Goal: Task Accomplishment & Management: Use online tool/utility

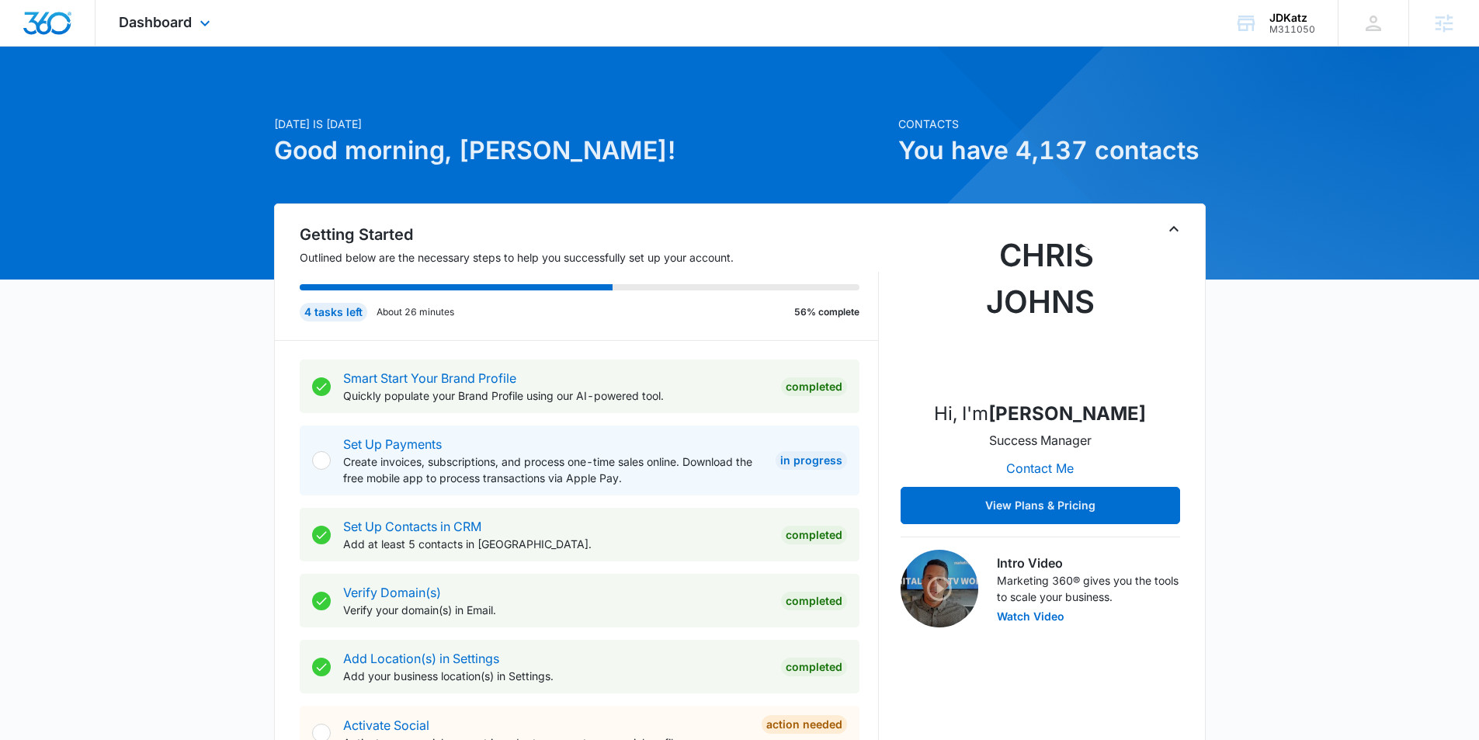
click at [193, 19] on div "Dashboard Apps Reputation Forms CRM Email Social Content Ads Intelligence Files…" at bounding box center [166, 23] width 142 height 46
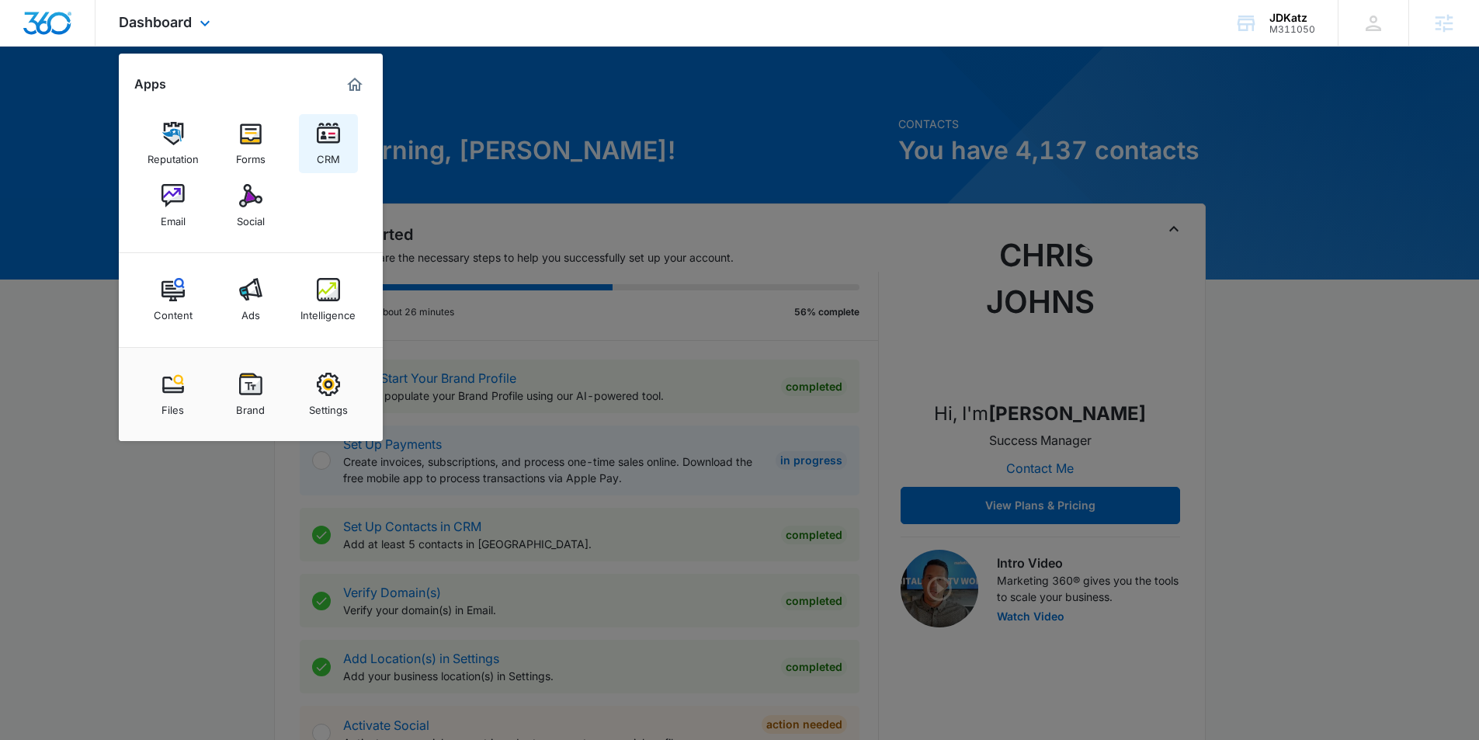
click at [323, 133] on img at bounding box center [328, 133] width 23 height 23
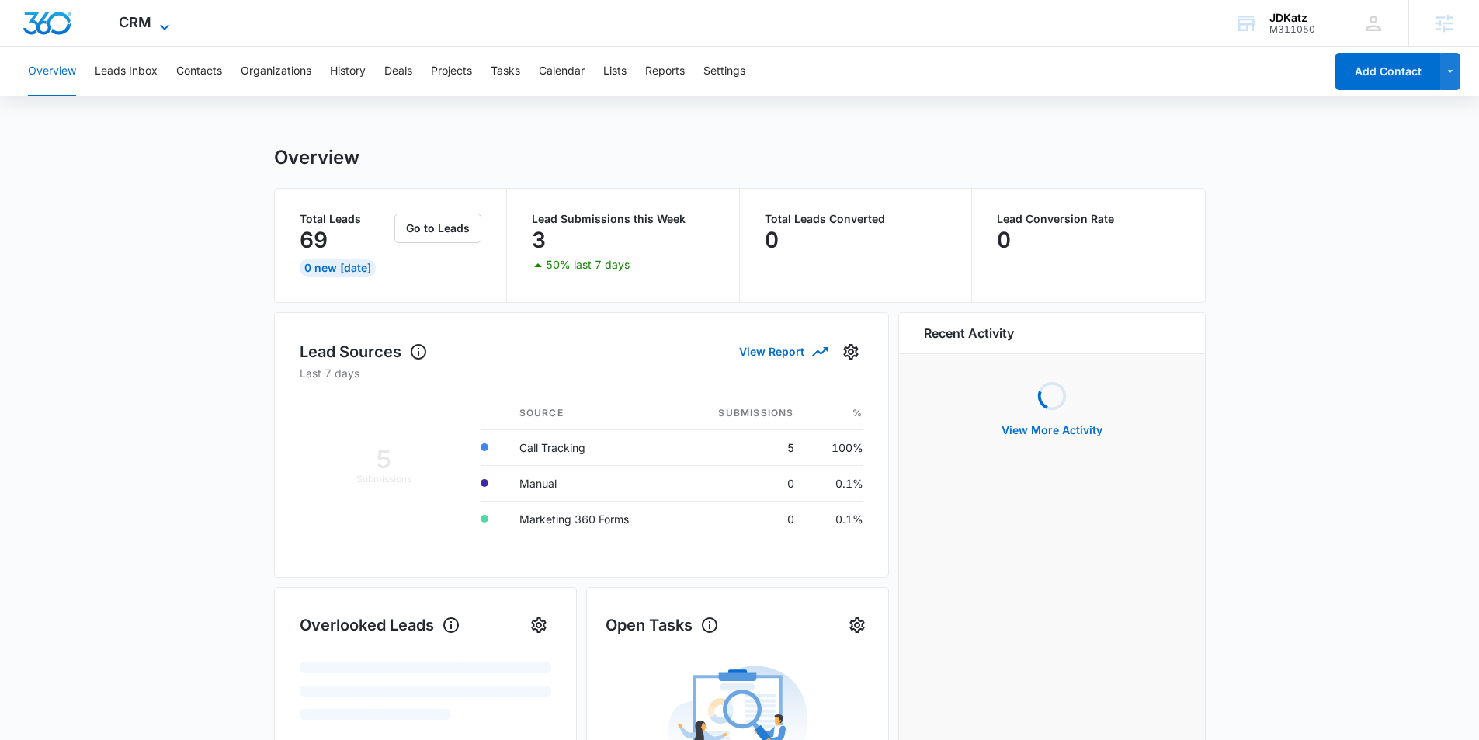
click at [135, 26] on span "CRM" at bounding box center [135, 22] width 33 height 16
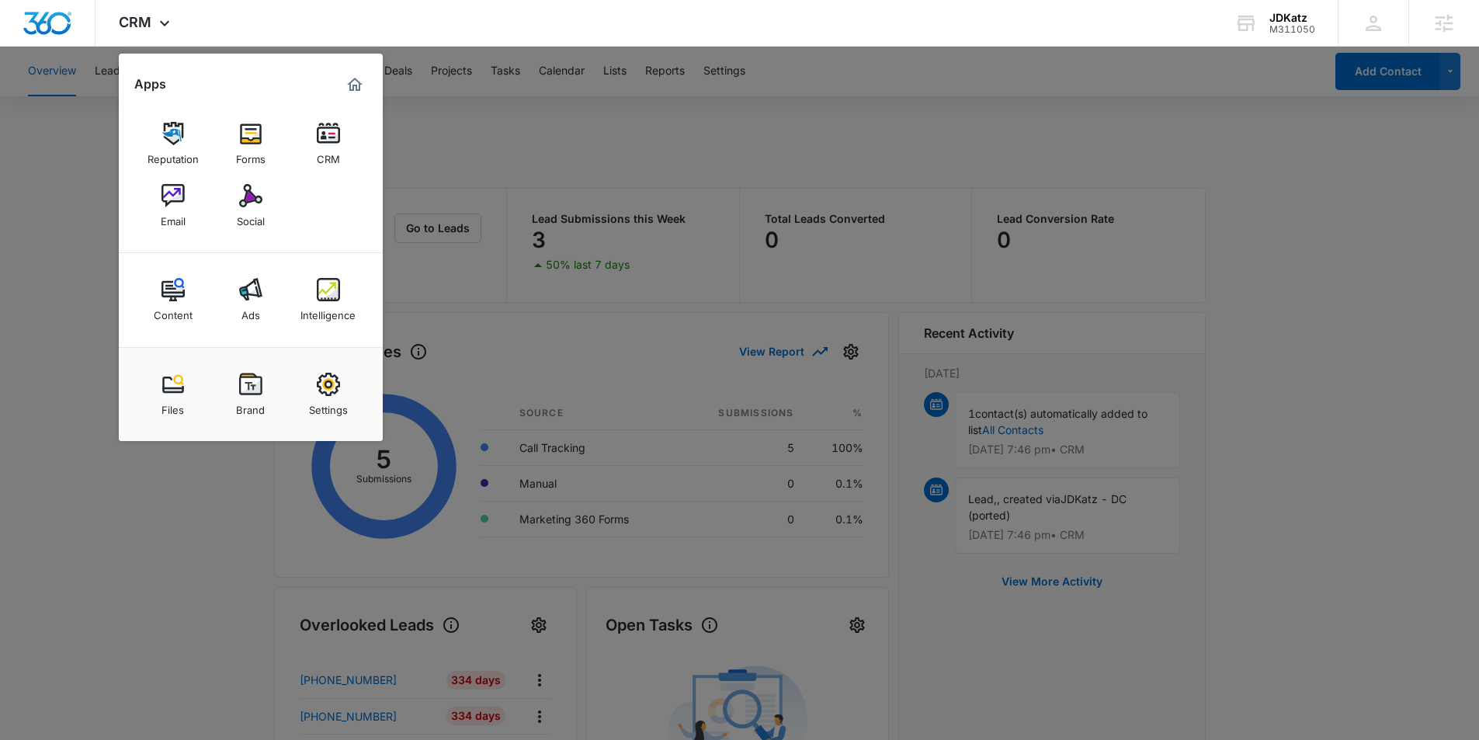
click at [908, 156] on div at bounding box center [739, 370] width 1479 height 740
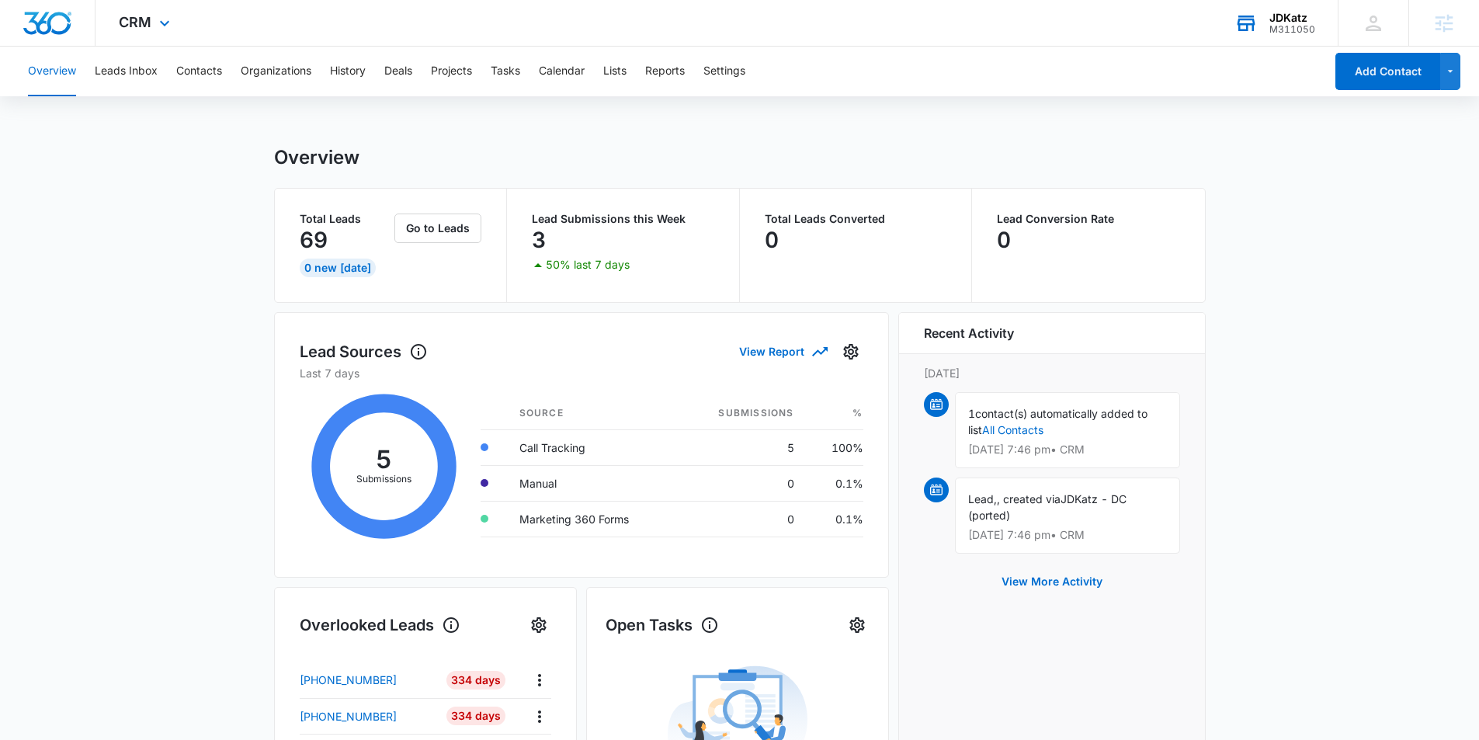
click at [1325, 26] on div "JDKatz M311050 Your Accounts View All" at bounding box center [1274, 23] width 127 height 46
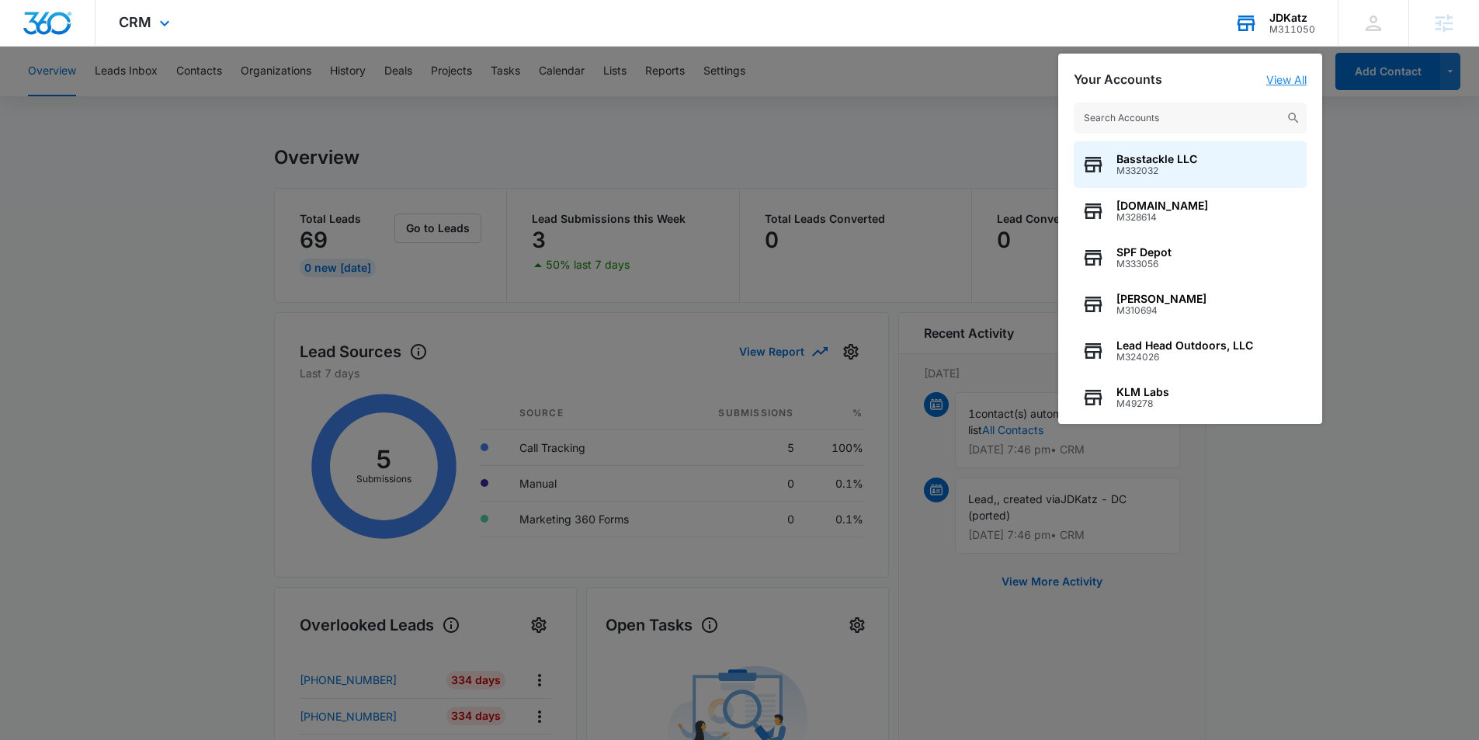
click at [1277, 80] on link "View All" at bounding box center [1286, 79] width 40 height 13
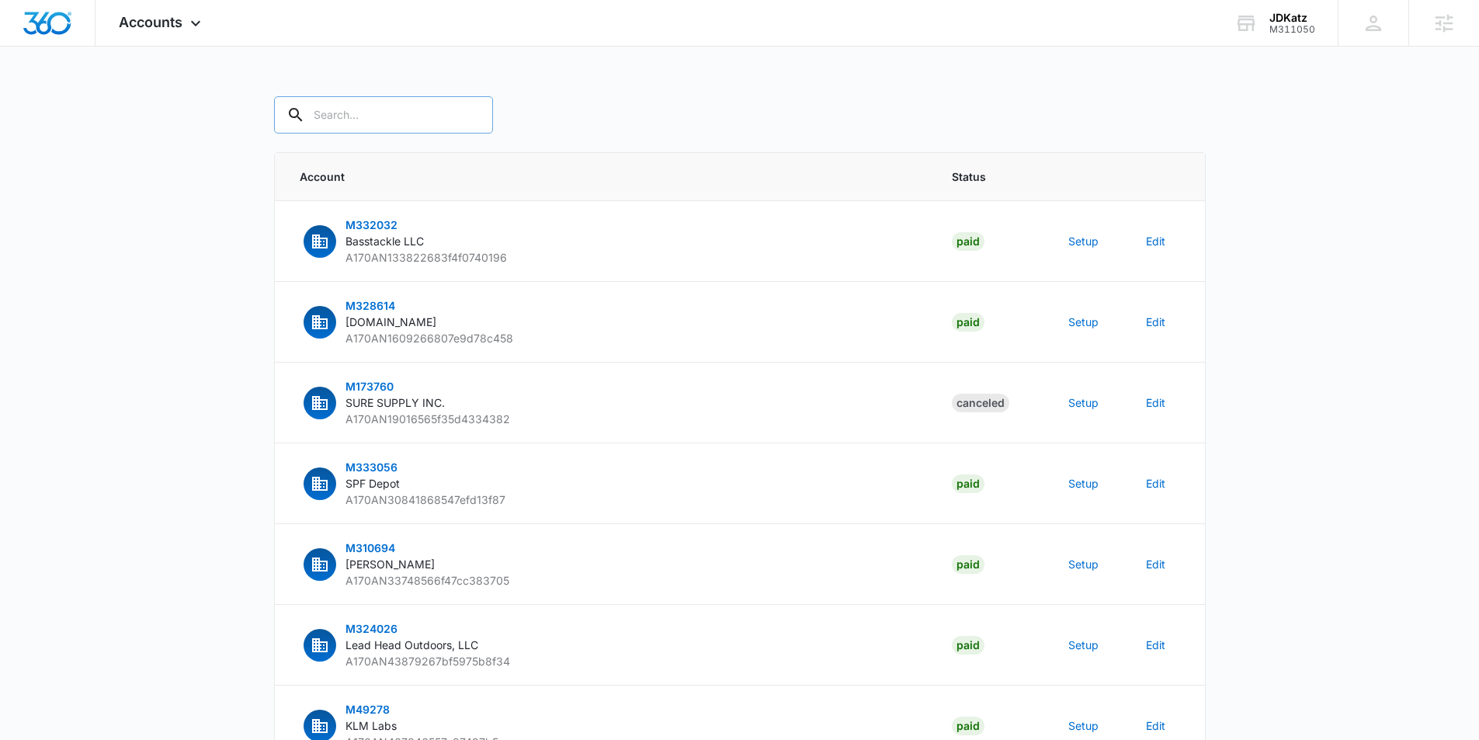
click at [339, 114] on input "text" at bounding box center [383, 114] width 219 height 37
type input "M311050"
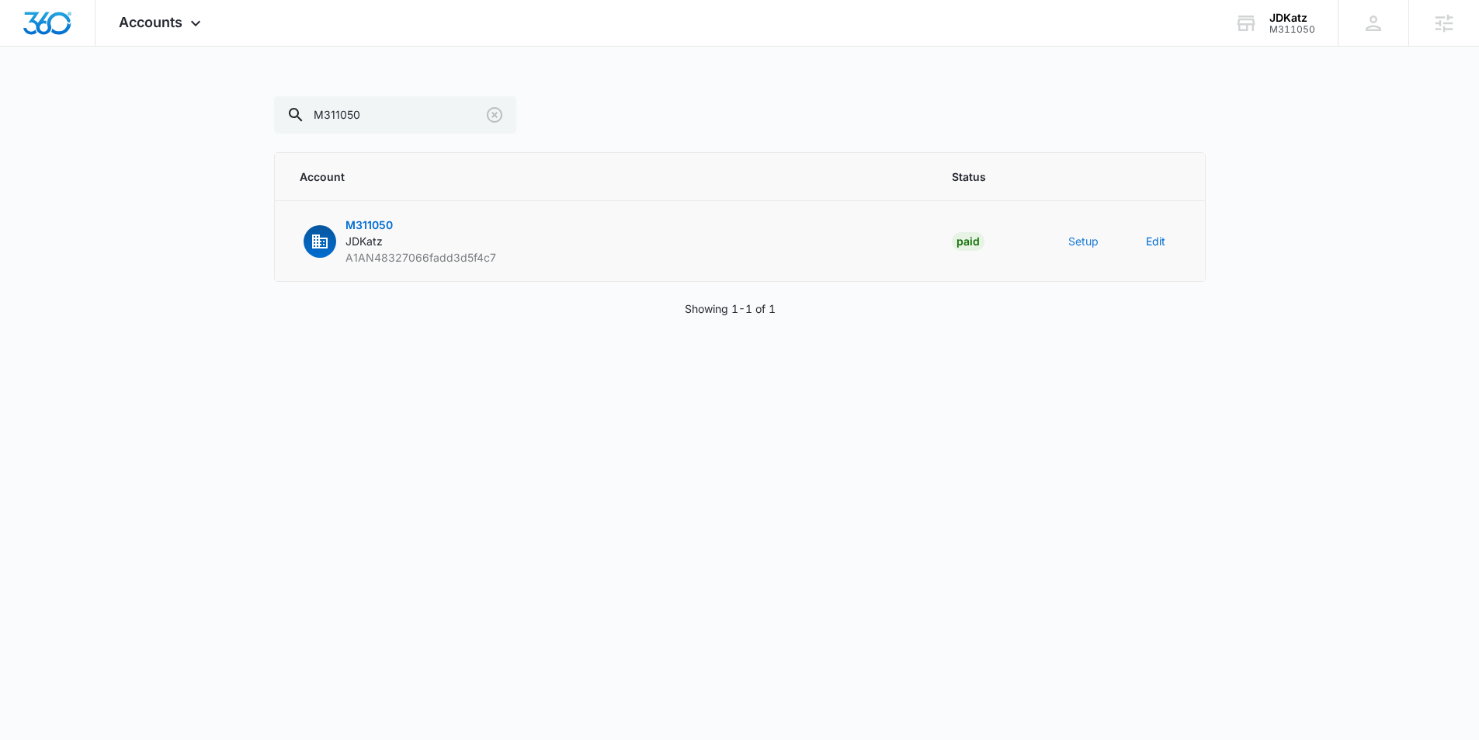
click at [1078, 234] on button "Setup" at bounding box center [1083, 241] width 30 height 16
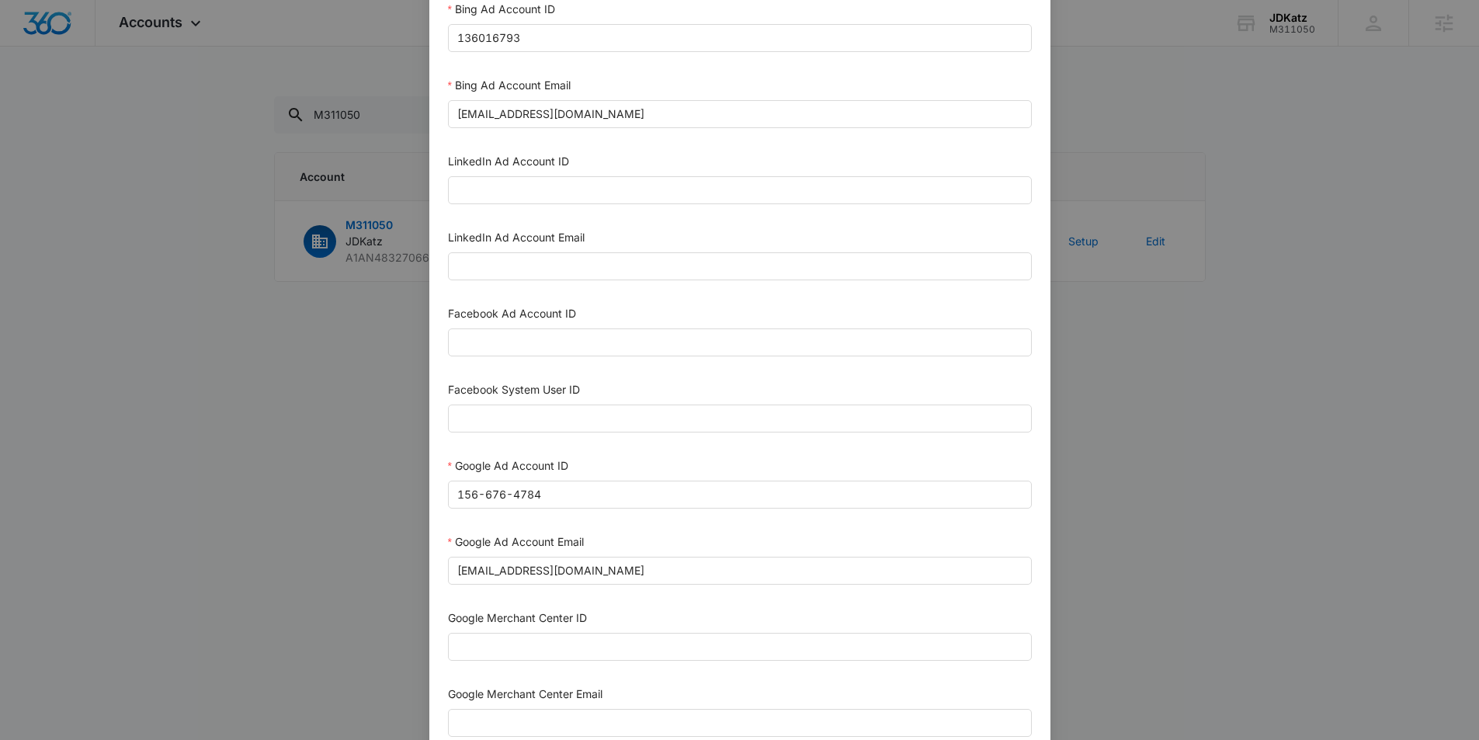
scroll to position [77, 0]
click at [575, 414] on input "Facebook System User ID" at bounding box center [740, 418] width 584 height 28
paste input "1023954259108897"
type input "1023954259108897"
click at [617, 342] on input "Facebook Ad Account ID" at bounding box center [740, 342] width 584 height 28
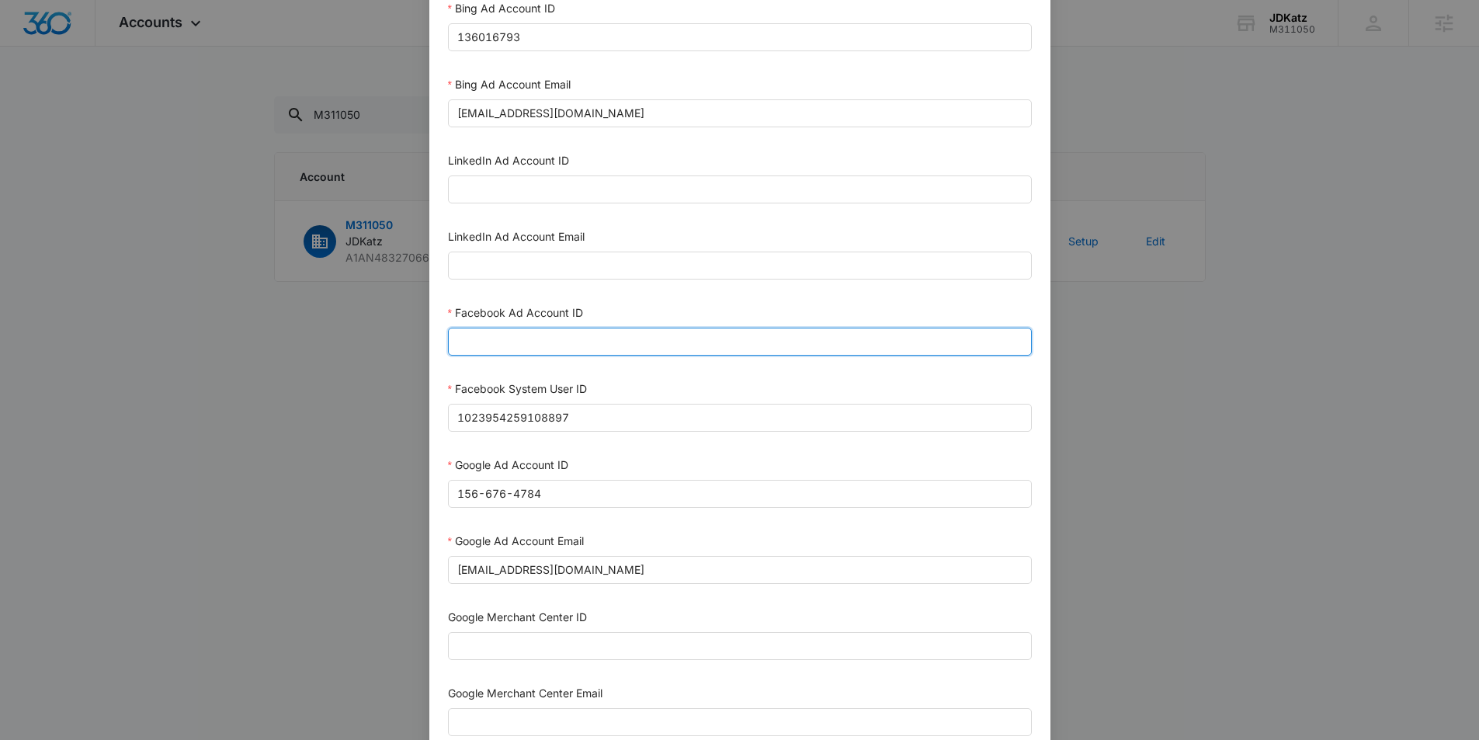
paste input "4226002184352521"
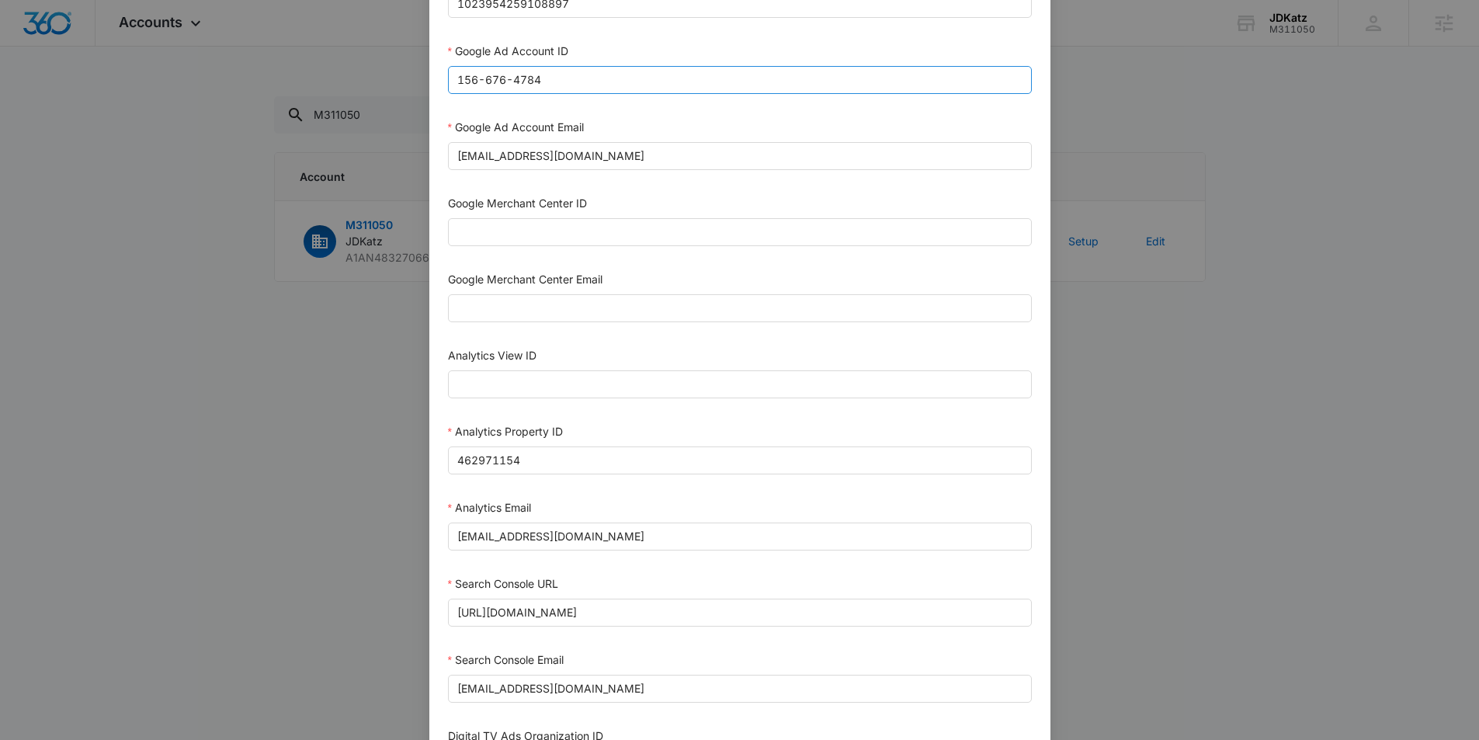
scroll to position [644, 0]
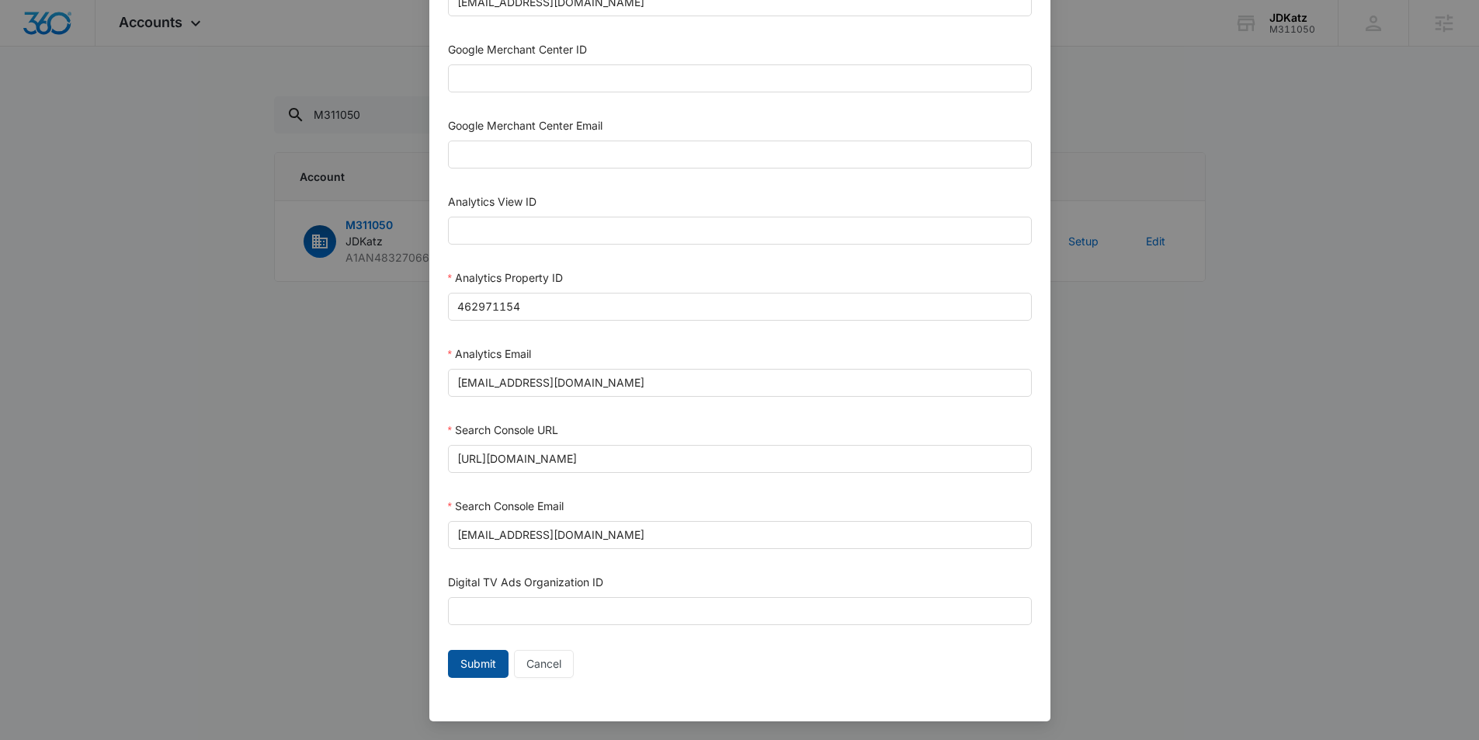
type input "4226002184352521"
click at [476, 668] on span "Submit" at bounding box center [478, 663] width 36 height 17
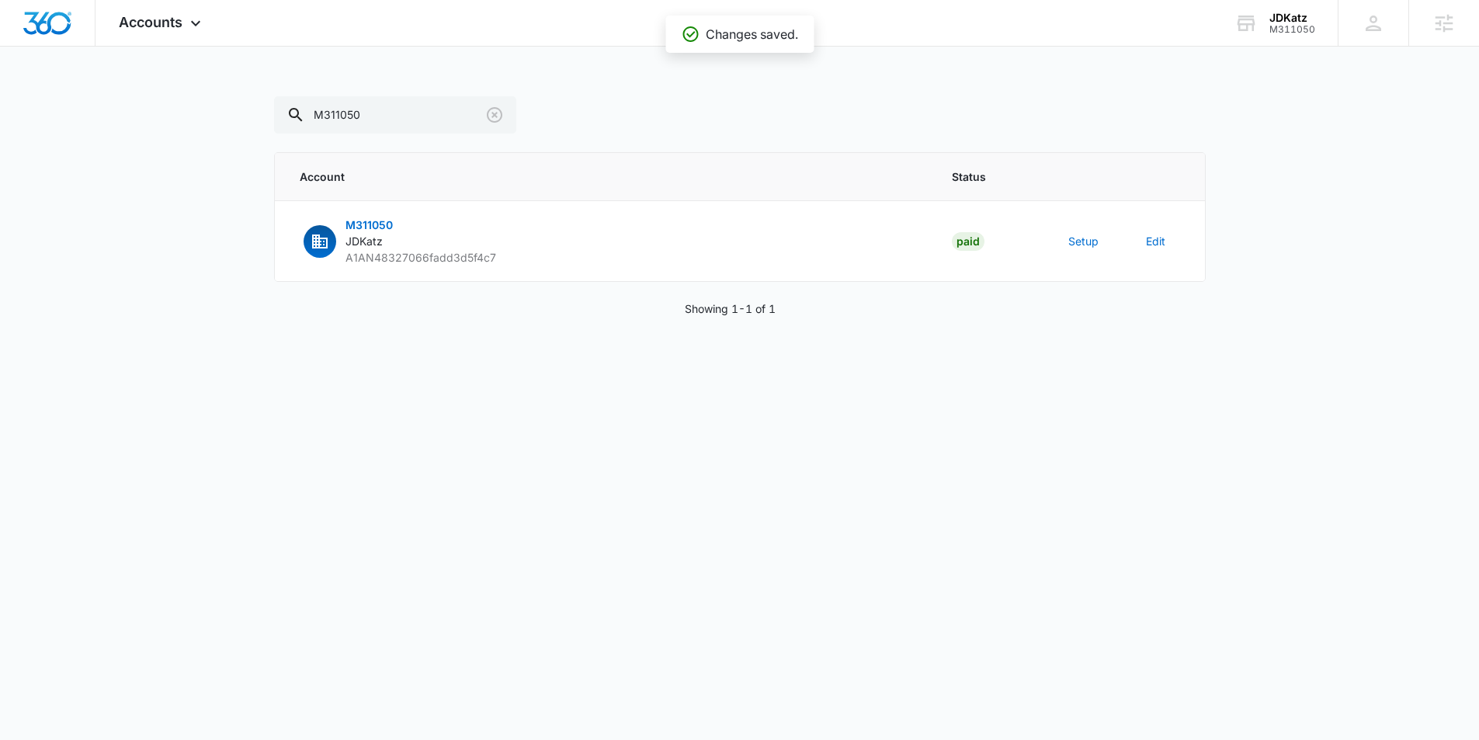
scroll to position [629, 0]
click at [1071, 235] on button "Setup" at bounding box center [1083, 241] width 30 height 16
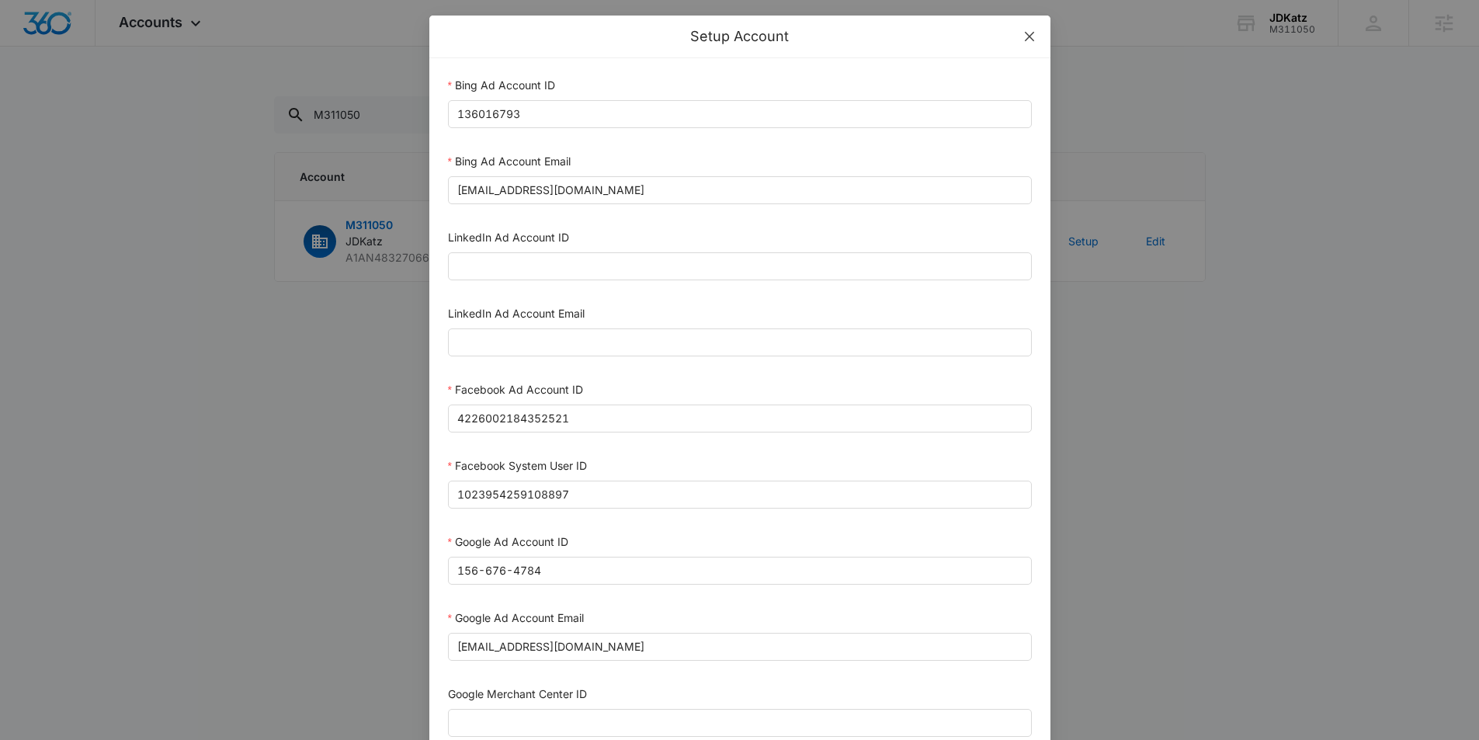
click at [1024, 33] on icon "close" at bounding box center [1029, 36] width 12 height 12
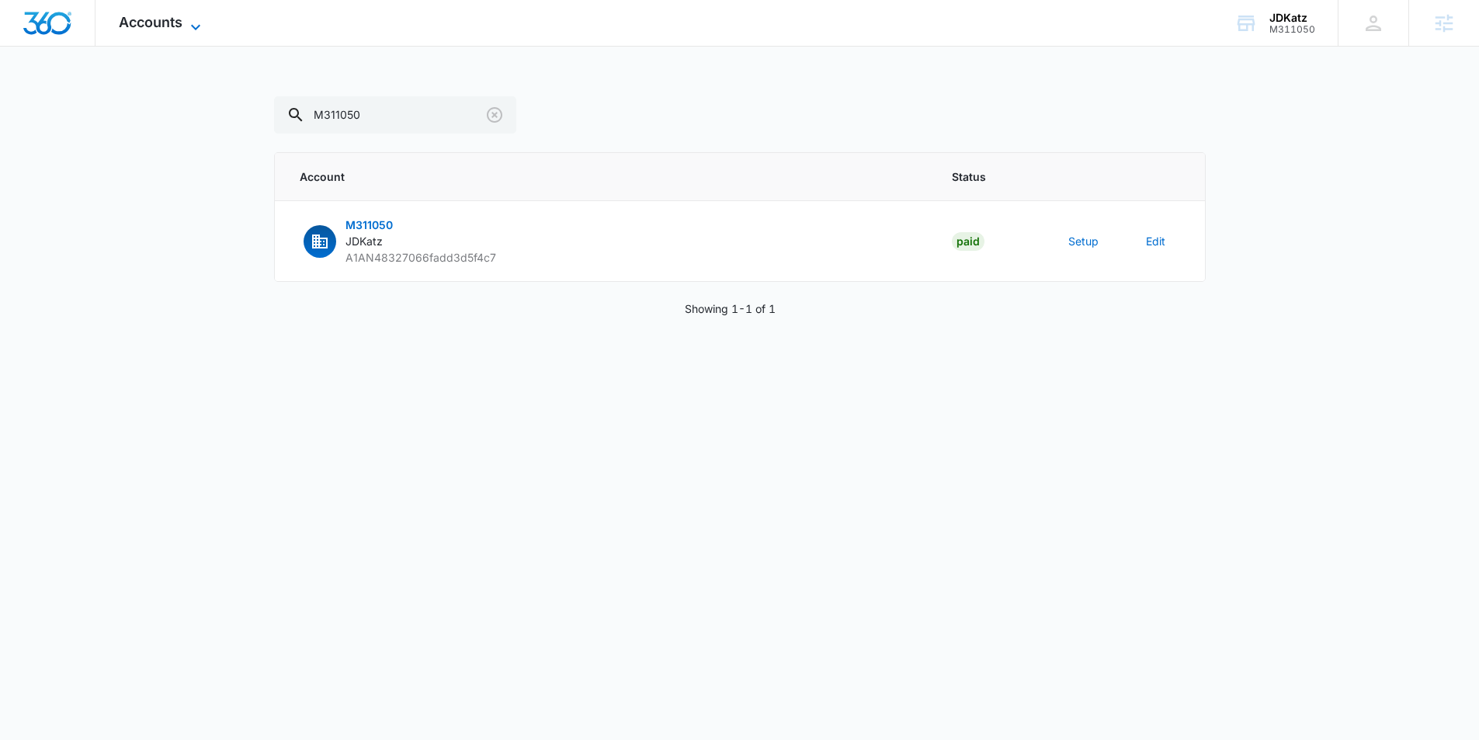
click at [189, 19] on icon at bounding box center [195, 27] width 19 height 19
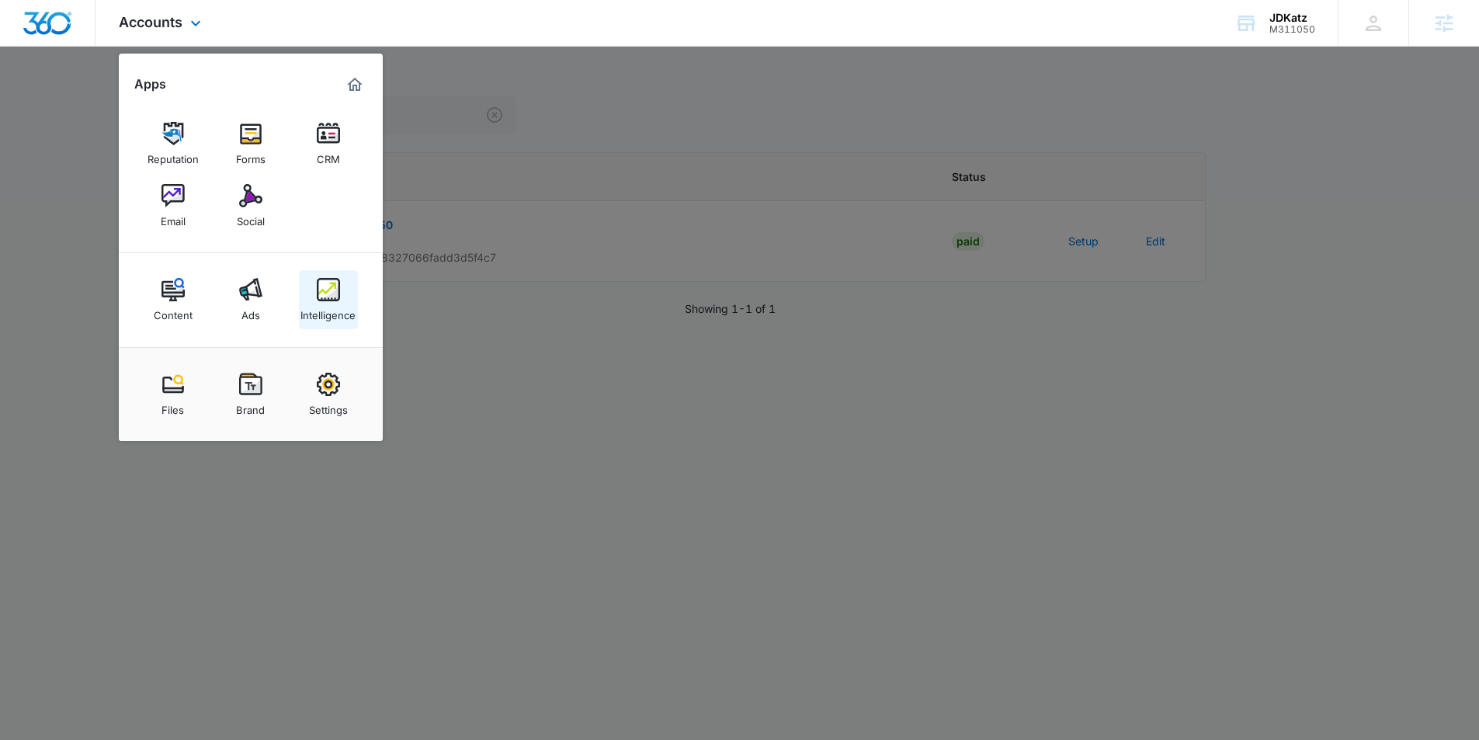
click at [335, 297] on img at bounding box center [328, 289] width 23 height 23
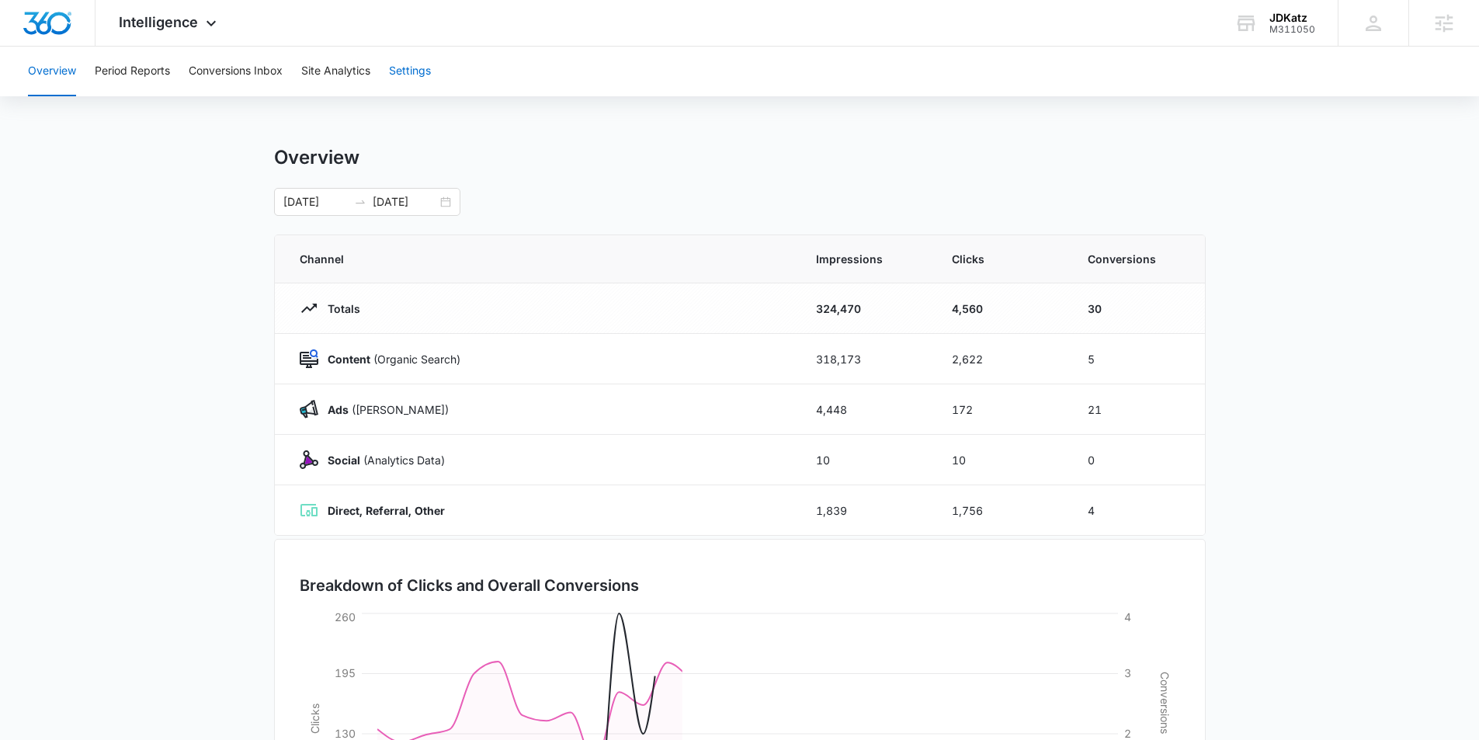
click at [415, 76] on button "Settings" at bounding box center [410, 72] width 42 height 50
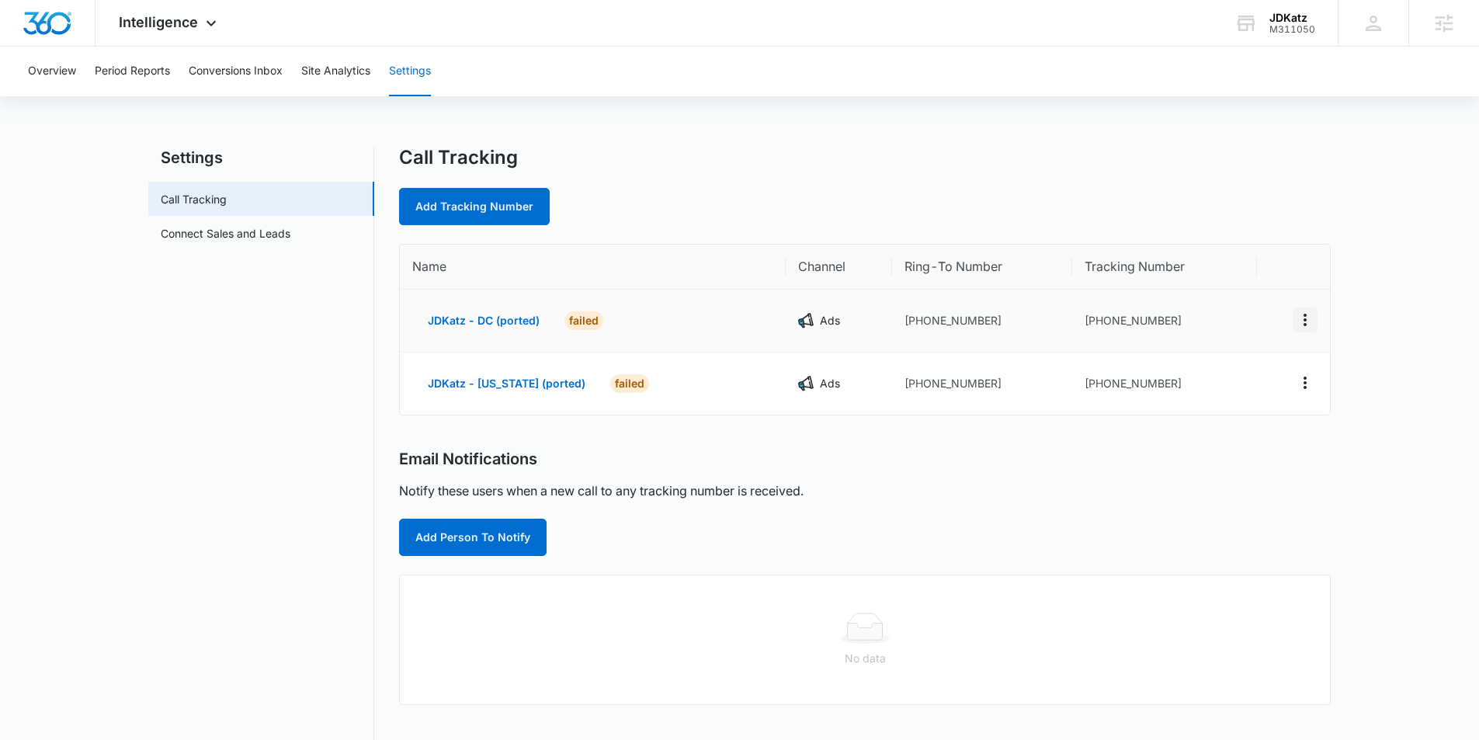
click at [1305, 316] on icon "Actions" at bounding box center [1304, 320] width 3 height 12
drag, startPoint x: 869, startPoint y: 500, endPoint x: 668, endPoint y: 423, distance: 216.0
click at [869, 500] on div "Email Notifications Notify these users when a new call to any tracking number i…" at bounding box center [865, 502] width 932 height 106
click at [507, 327] on button "JDKatz - DC (ported)" at bounding box center [483, 320] width 143 height 37
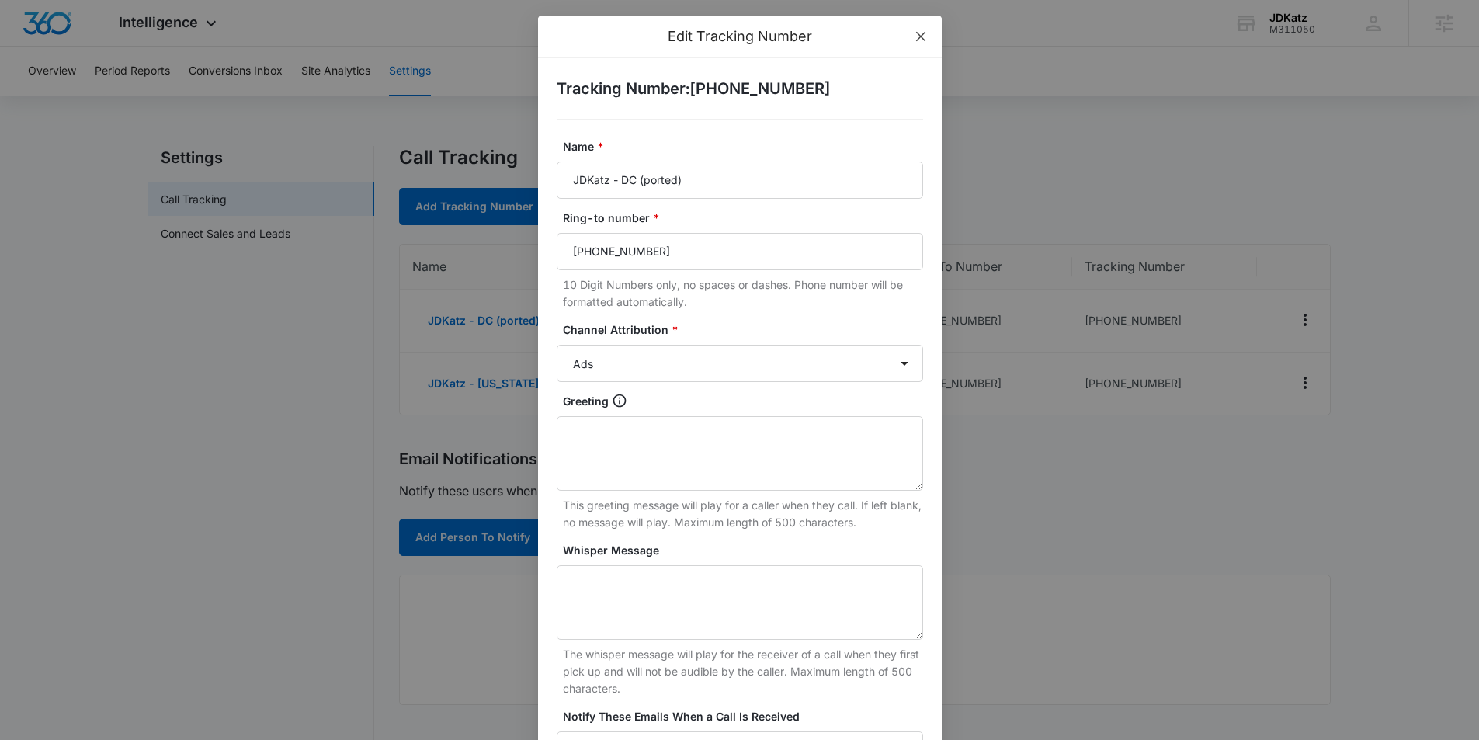
click at [923, 34] on icon "close" at bounding box center [920, 36] width 12 height 12
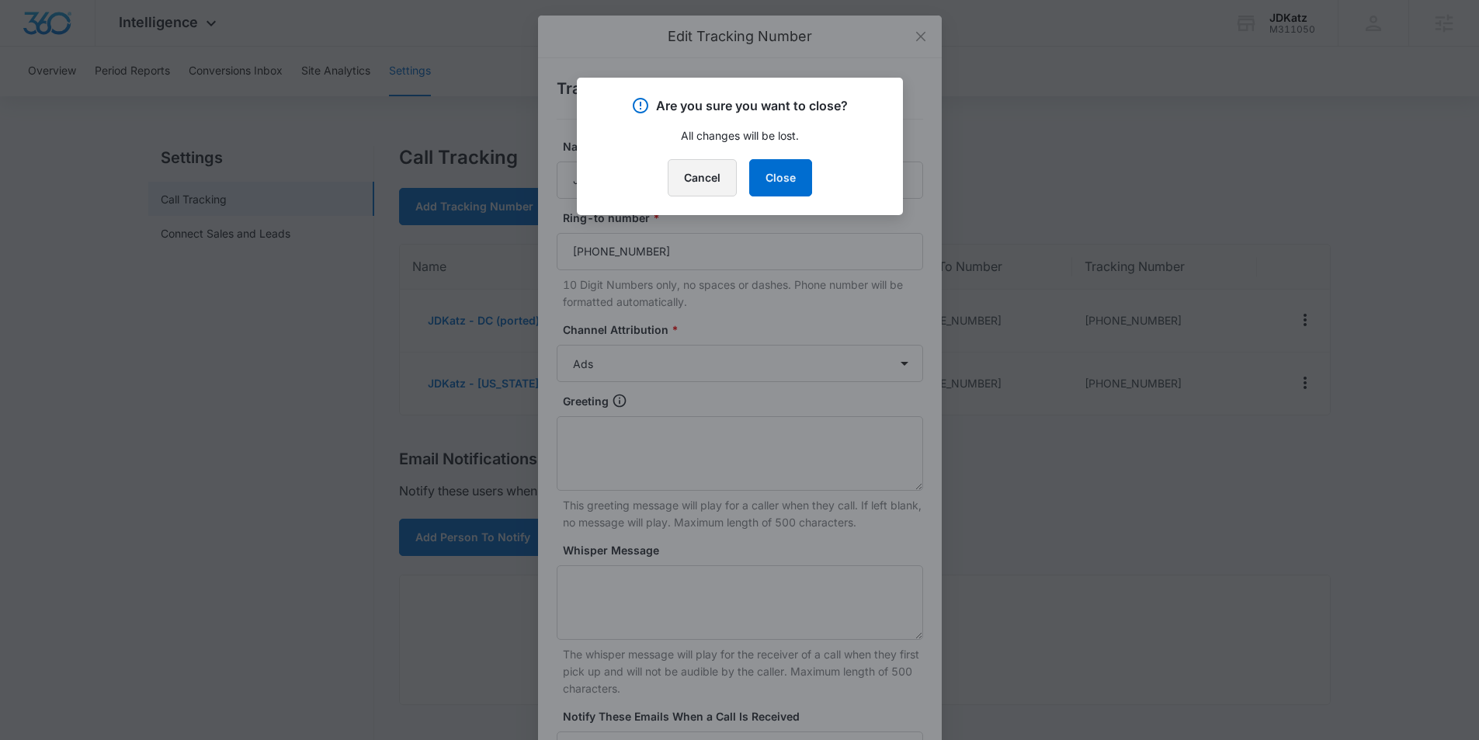
click at [698, 181] on button "Cancel" at bounding box center [702, 177] width 69 height 37
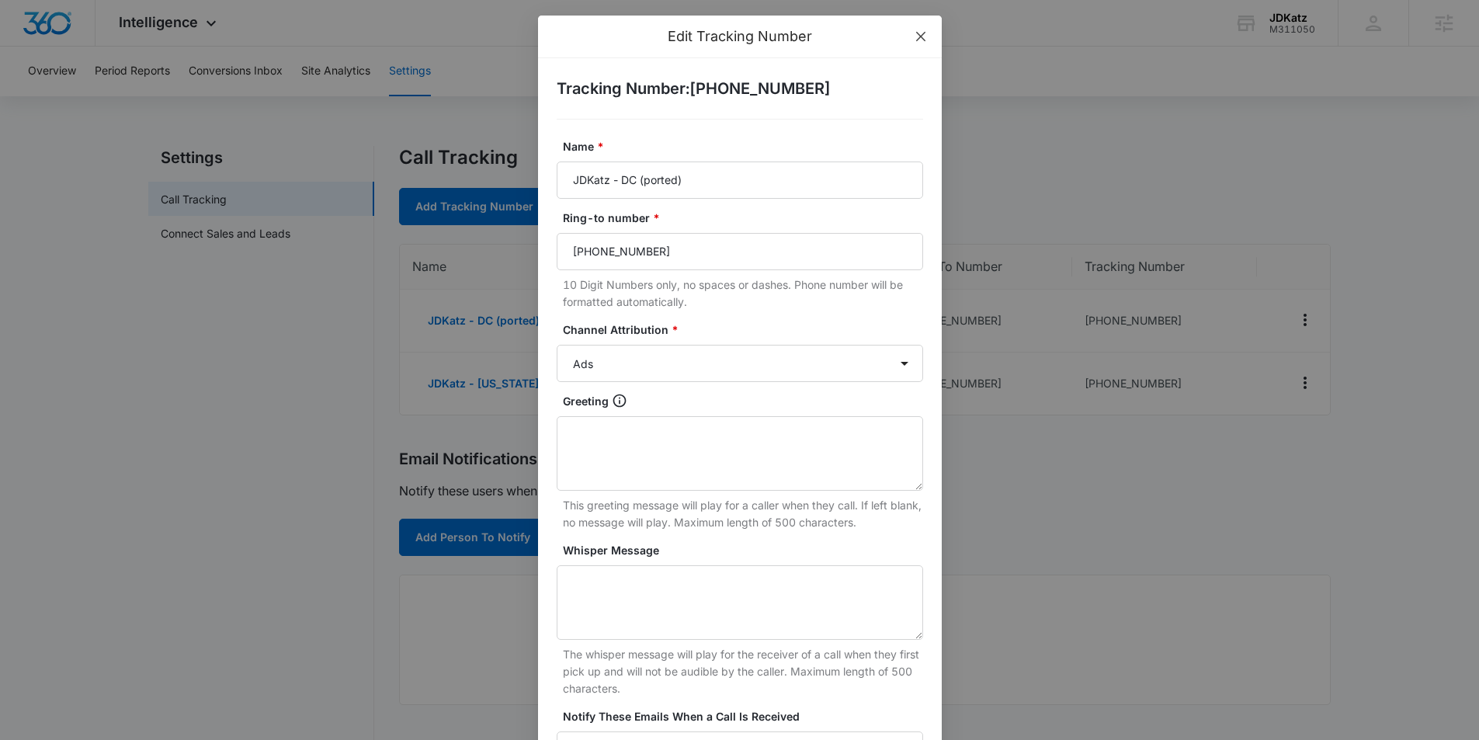
click at [912, 39] on span "Close" at bounding box center [921, 37] width 42 height 42
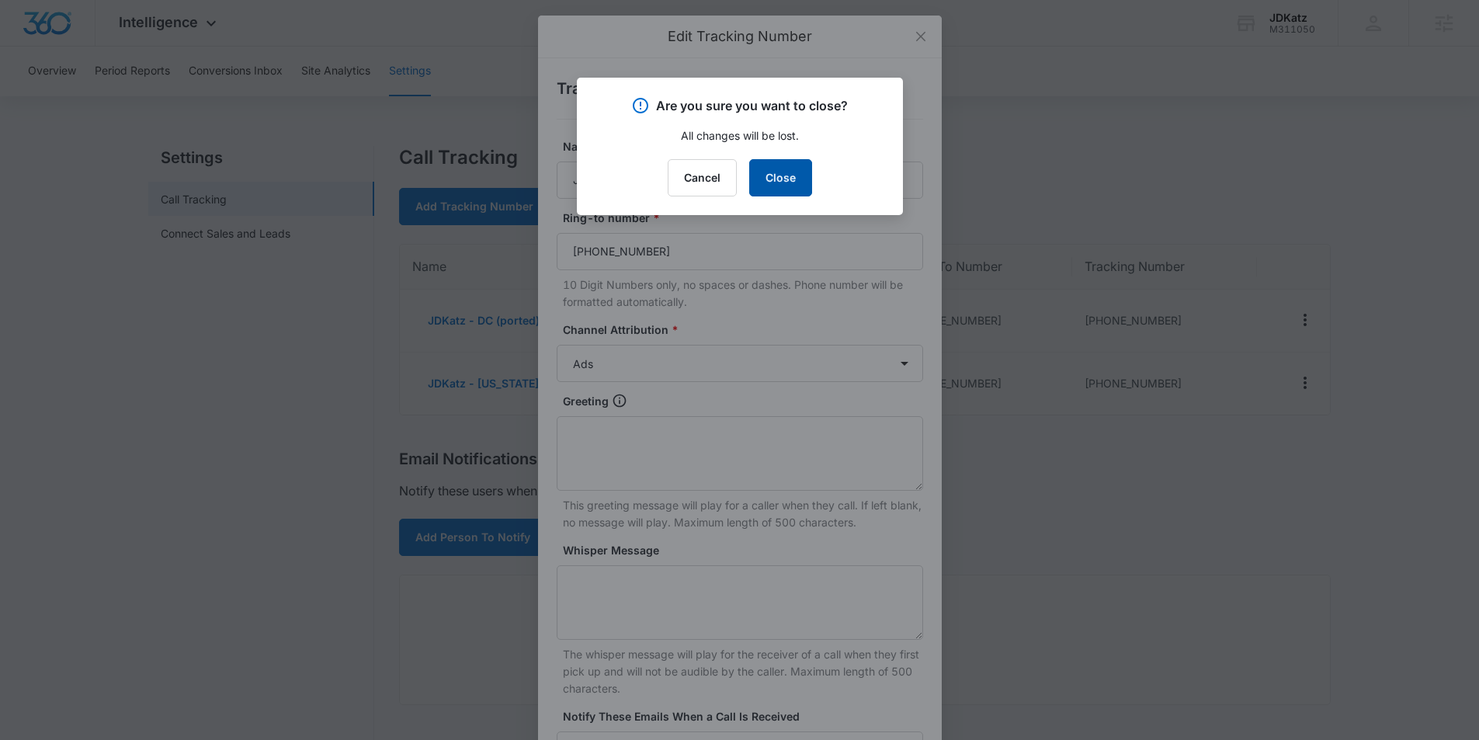
click at [784, 172] on button "Close" at bounding box center [780, 177] width 63 height 37
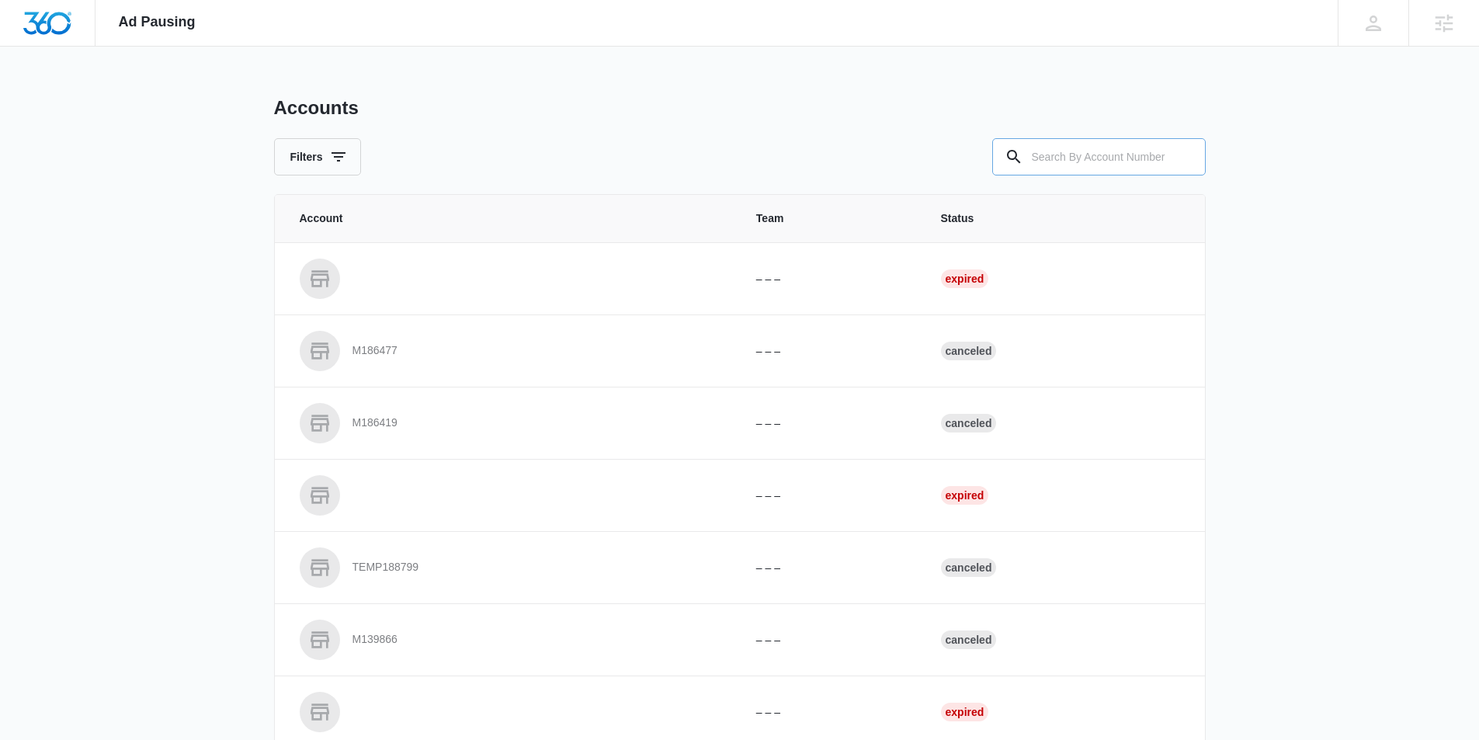
click at [1083, 158] on input "text" at bounding box center [1098, 156] width 213 height 37
paste input "M311050"
type input "M311050"
click at [1094, 159] on input "M311050" at bounding box center [1098, 156] width 213 height 37
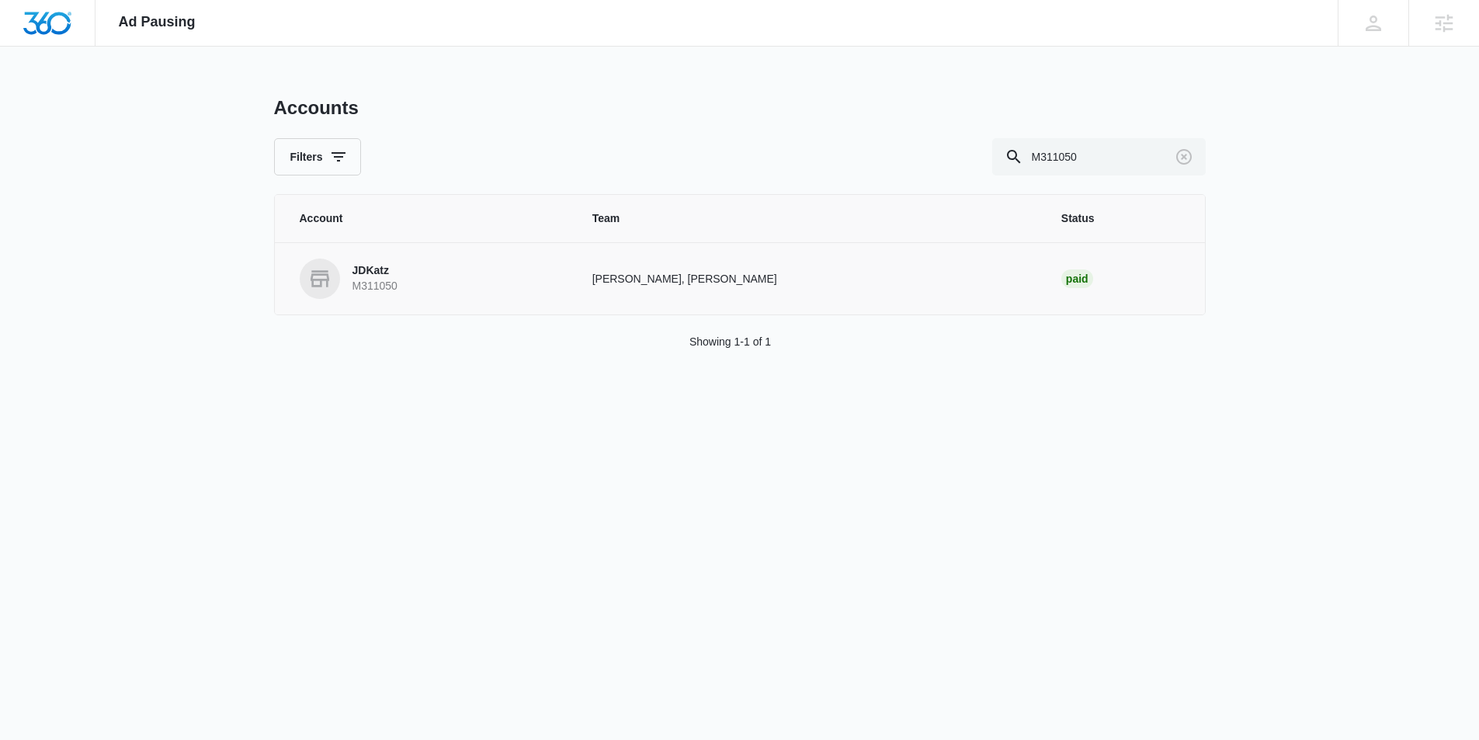
click at [422, 263] on link "JDKatz M311050" at bounding box center [427, 279] width 255 height 40
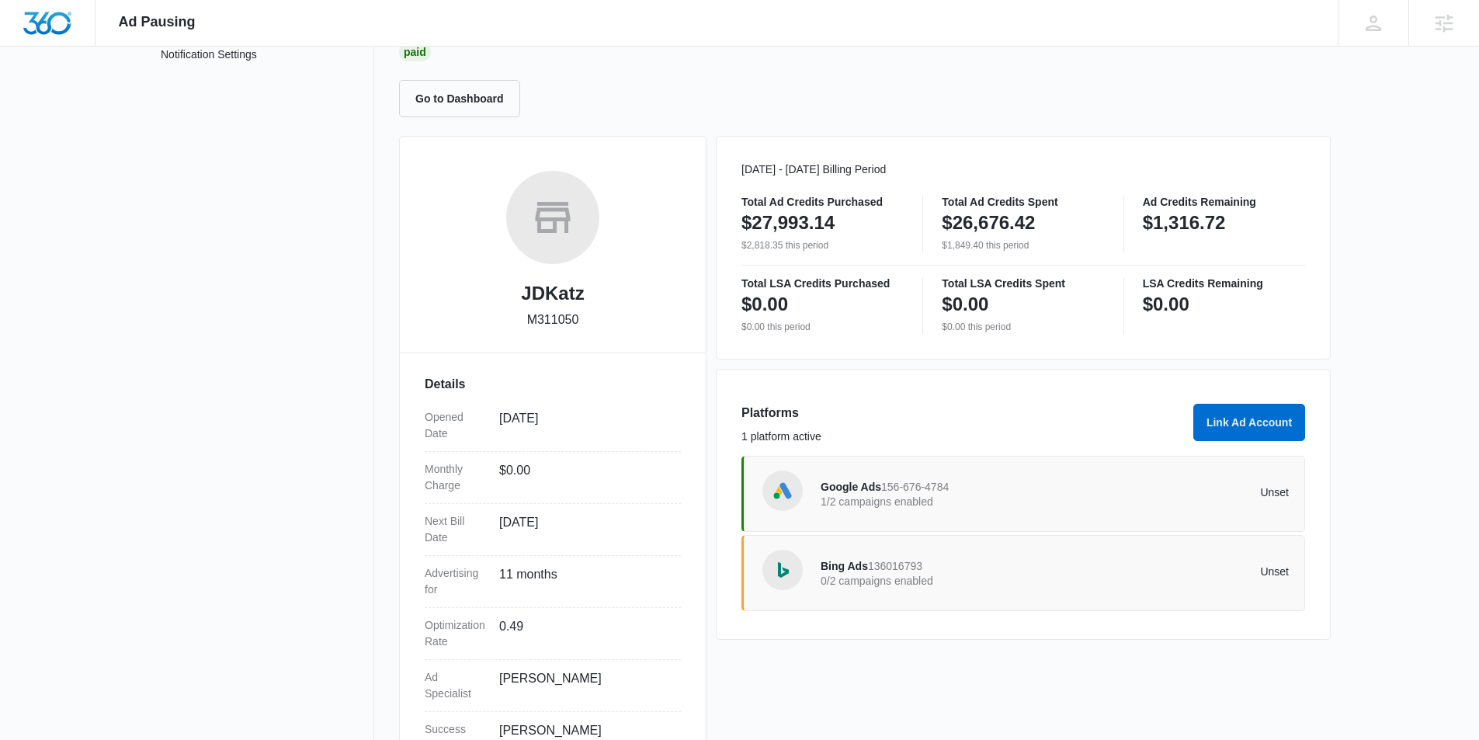
scroll to position [140, 0]
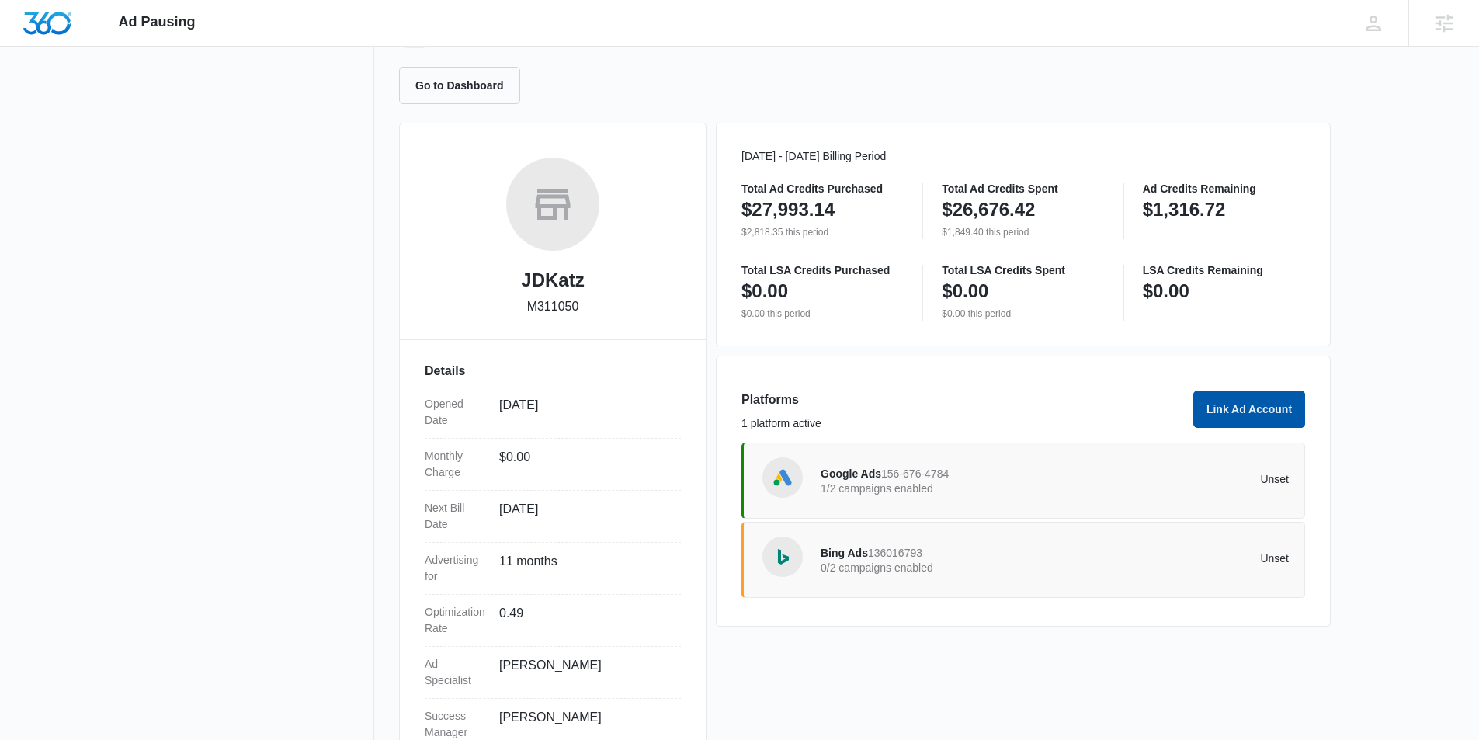
click at [1250, 405] on button "Link Ad Account" at bounding box center [1249, 408] width 112 height 37
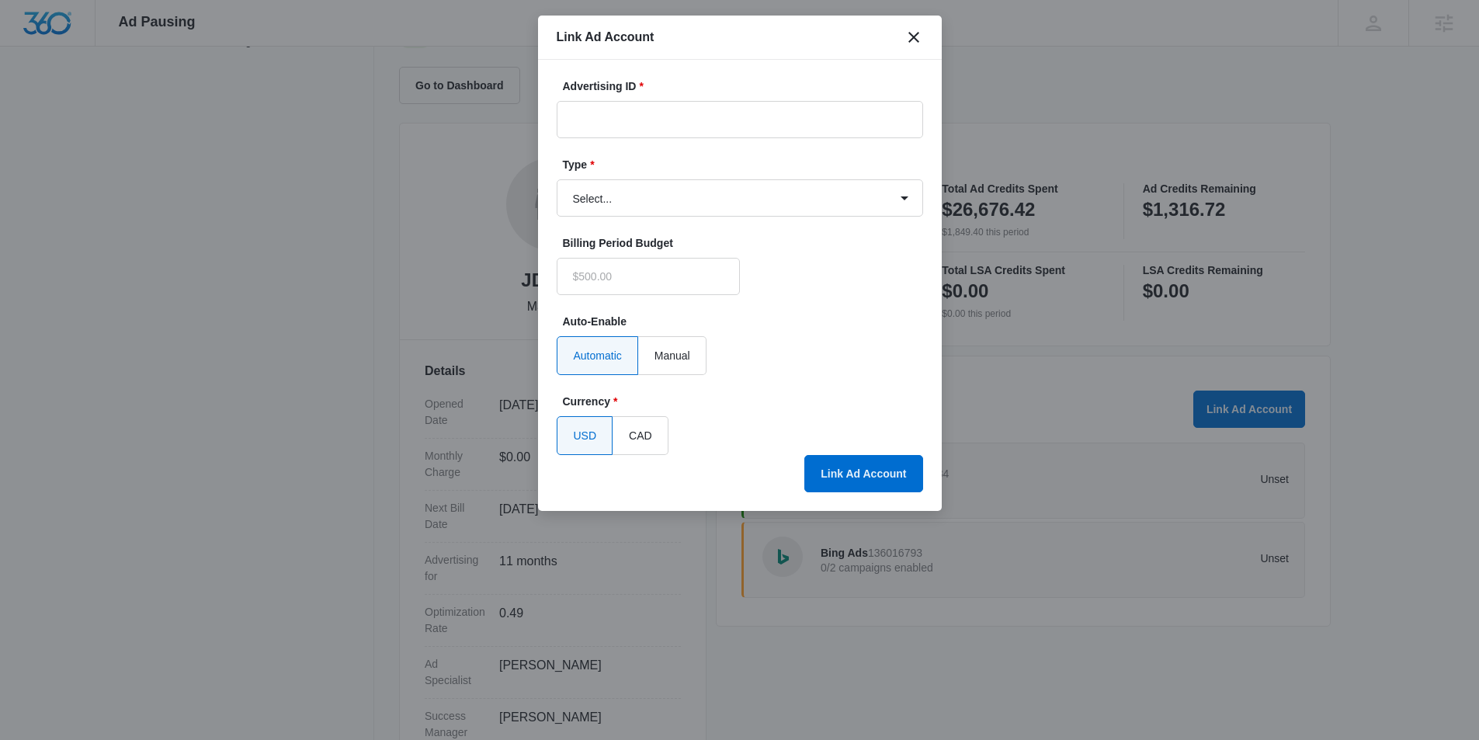
type input "$0.00"
click at [731, 120] on input "Advertising ID *" at bounding box center [740, 119] width 366 height 37
paste input "4226002184352521"
type input "4226002184352521"
click at [822, 199] on select "Select... Bing Ads Facebook Ads Google Ads" at bounding box center [740, 197] width 366 height 37
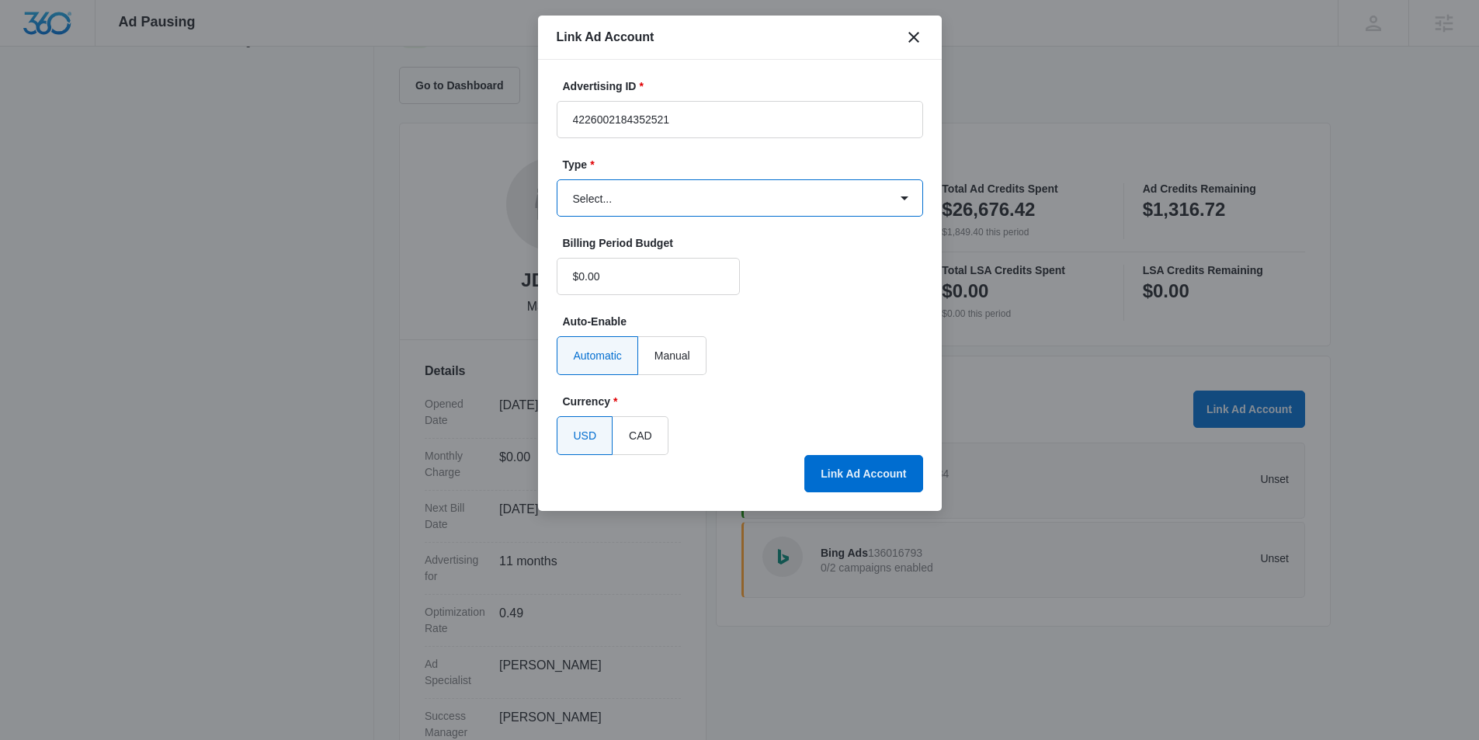
select select "facebook"
click at [557, 179] on select "Select... Bing Ads Facebook Ads Google Ads" at bounding box center [740, 197] width 366 height 37
click at [843, 472] on button "Link Ad Account" at bounding box center [863, 473] width 118 height 37
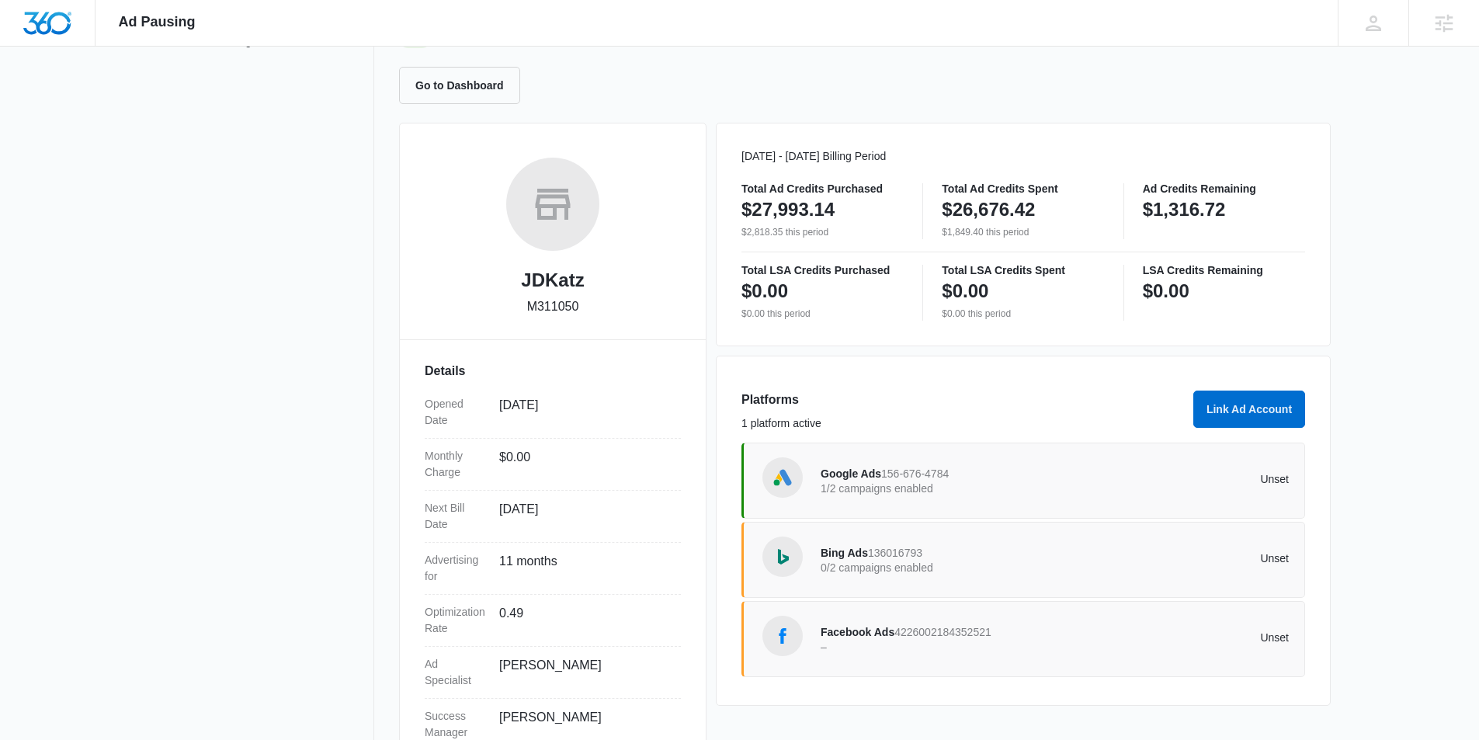
scroll to position [0, 0]
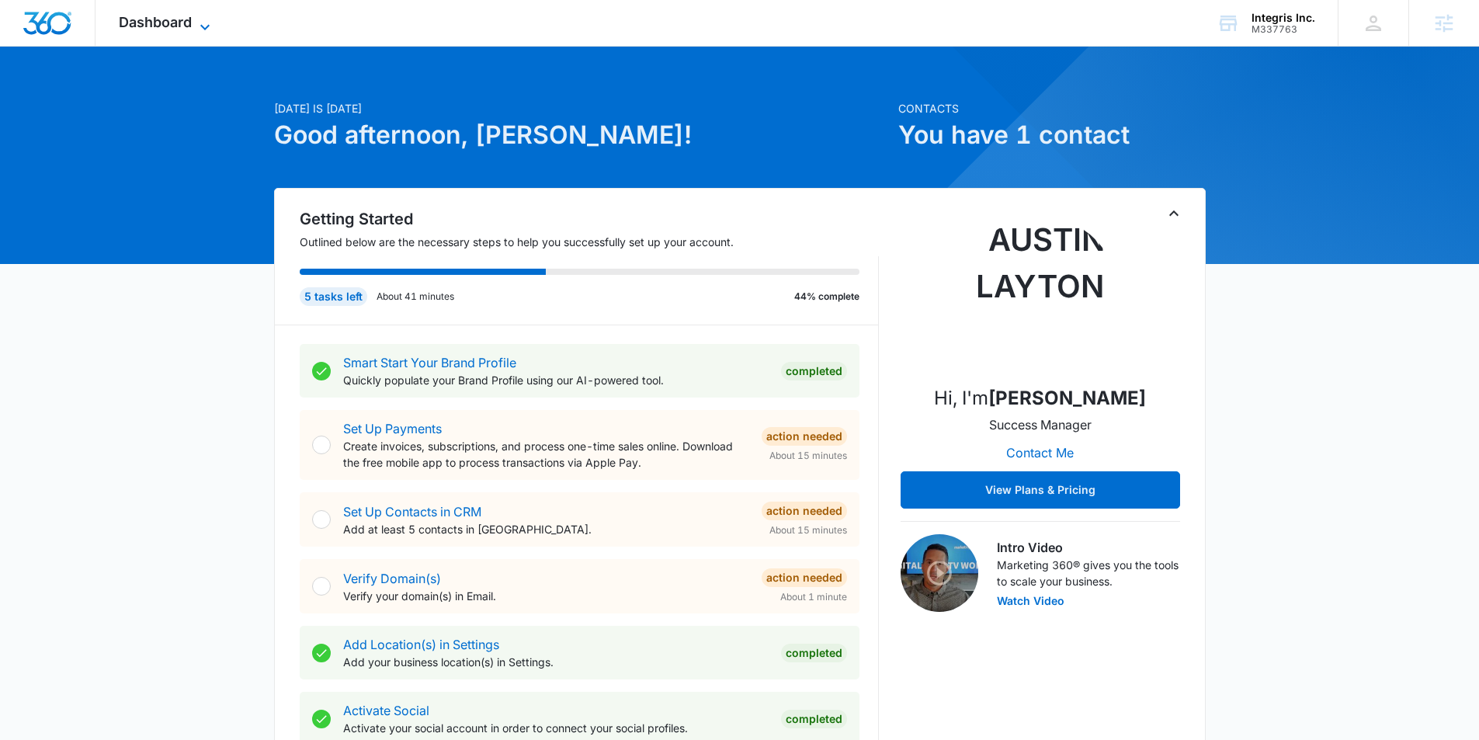
scroll to position [17, 0]
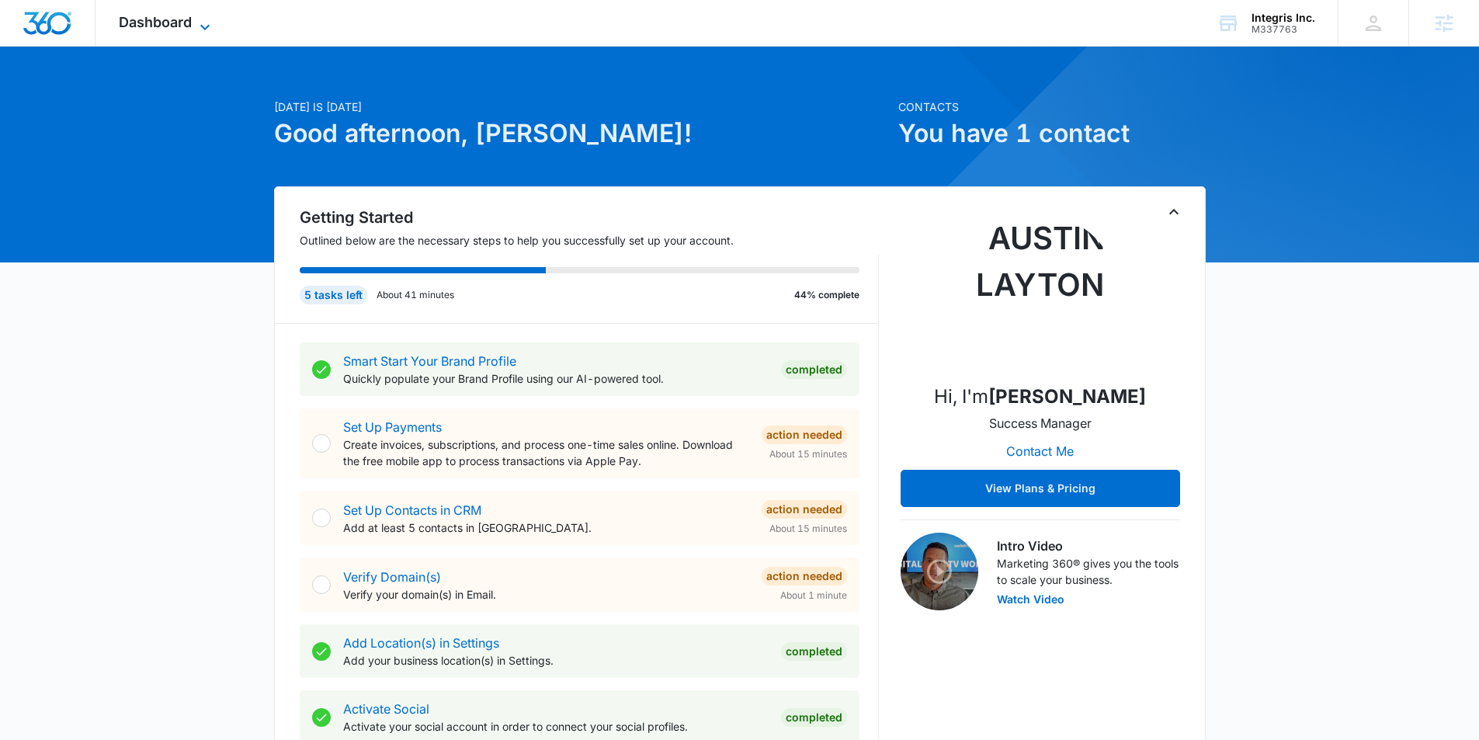
click at [210, 29] on icon at bounding box center [205, 27] width 19 height 19
